Goal: Information Seeking & Learning: Learn about a topic

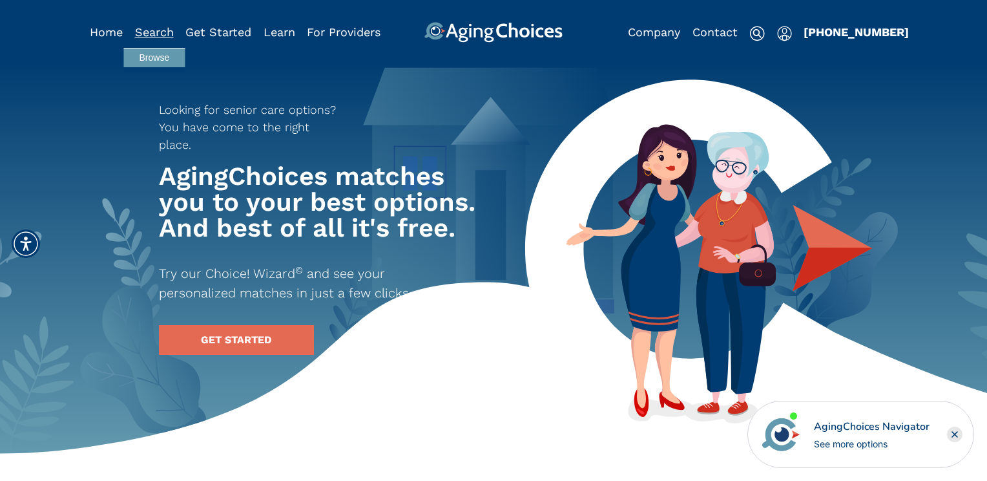
click at [162, 30] on link "Search" at bounding box center [154, 32] width 39 height 14
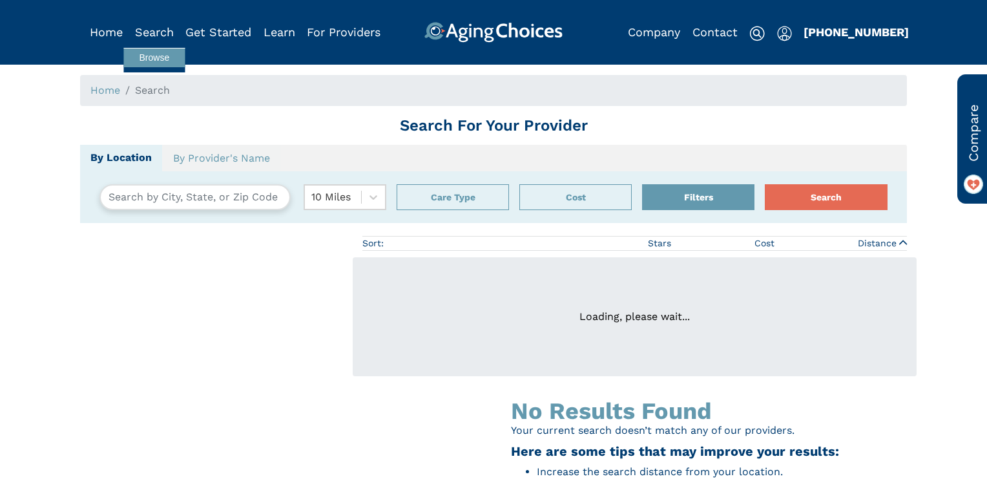
type input "Glastonbury, Connecticut, USA 06033"
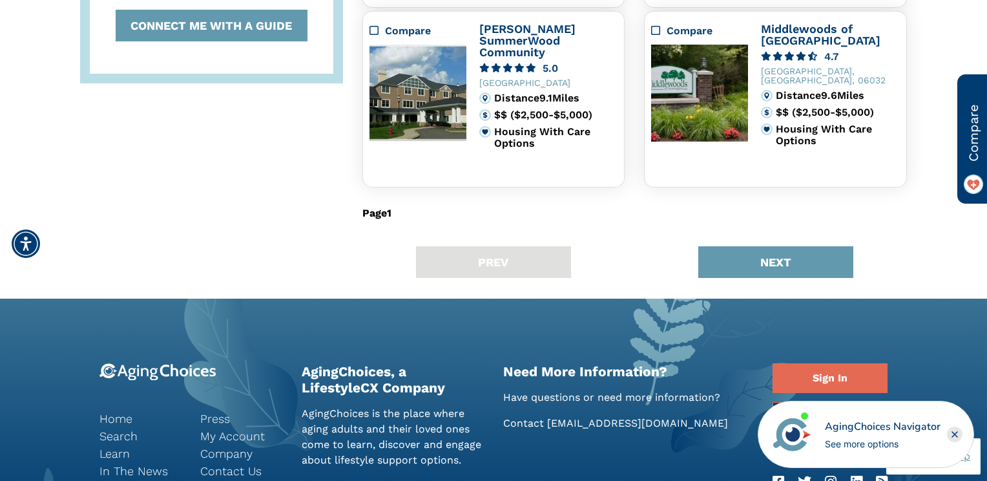
scroll to position [822, 0]
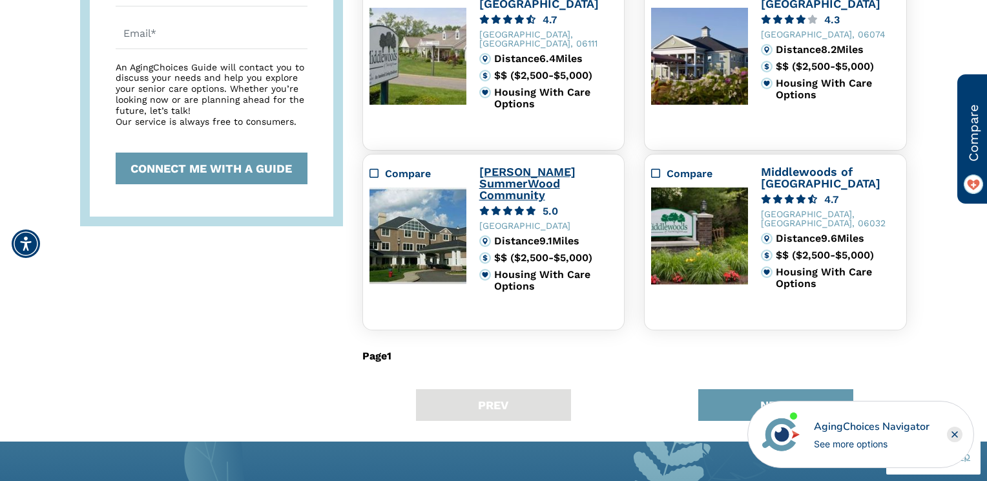
click at [518, 170] on link "Hoffman SummerWood Community" at bounding box center [527, 183] width 96 height 37
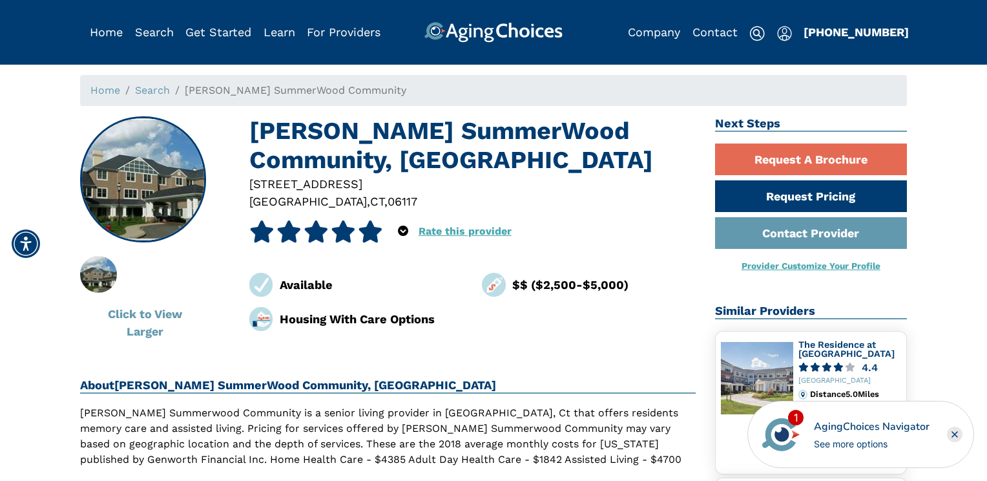
click at [831, 422] on div "AgingChoices Navigator" at bounding box center [872, 427] width 116 height 16
